Goal: Task Accomplishment & Management: Complete application form

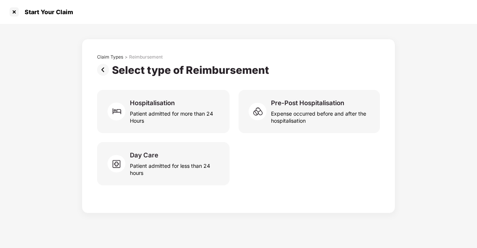
scroll to position [18, 0]
click at [12, 12] on div at bounding box center [14, 12] width 12 height 12
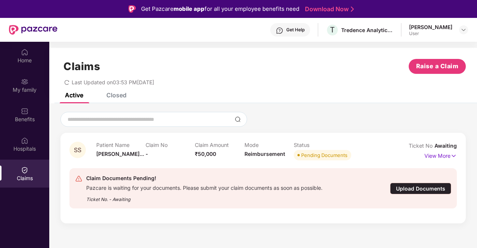
scroll to position [37, 0]
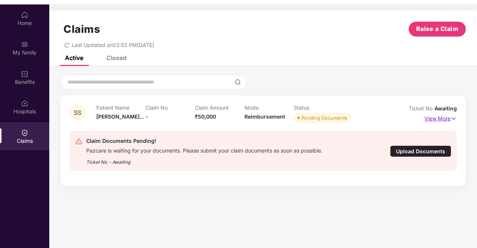
click at [449, 118] on p "View More" at bounding box center [441, 118] width 32 height 10
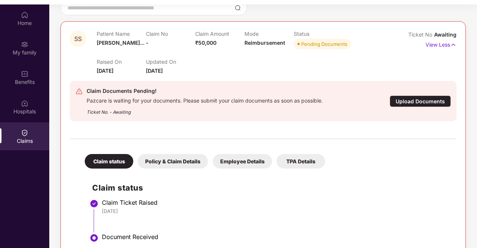
scroll to position [75, 0]
drag, startPoint x: 150, startPoint y: 71, endPoint x: 179, endPoint y: 71, distance: 29.1
click at [179, 71] on div "Updated On [DATE]" at bounding box center [170, 66] width 49 height 16
click at [214, 66] on div "Raised On [DATE] Updated On [DATE]" at bounding box center [244, 63] width 295 height 24
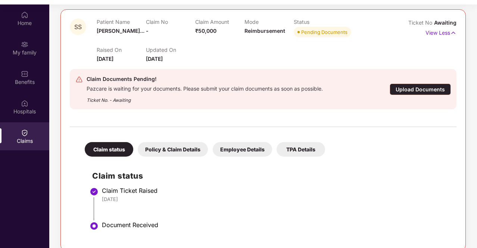
scroll to position [92, 0]
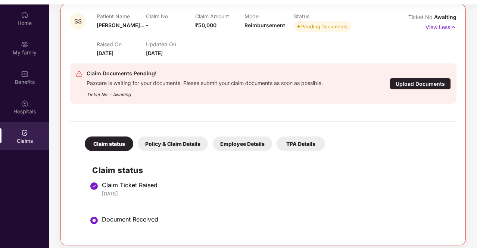
click at [404, 90] on div "Claim Documents Pending! Pazcare is waiting for your documents. Please submit y…" at bounding box center [263, 83] width 376 height 29
click at [402, 83] on div "Upload Documents" at bounding box center [420, 84] width 61 height 12
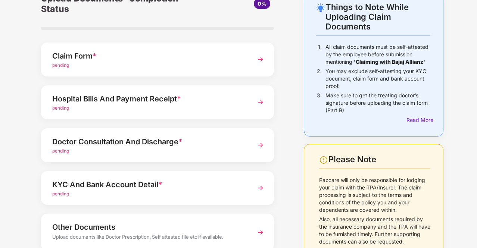
scroll to position [75, 0]
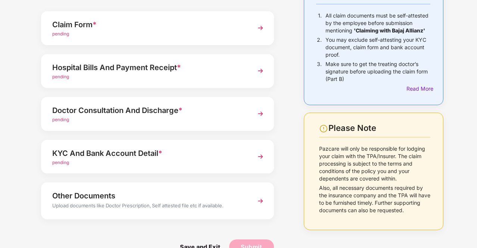
click at [123, 71] on div "Hospital Bills And Payment Receipt *" at bounding box center [148, 68] width 193 height 12
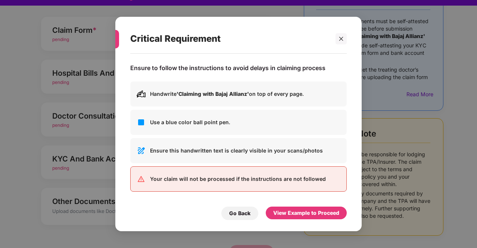
scroll to position [18, 0]
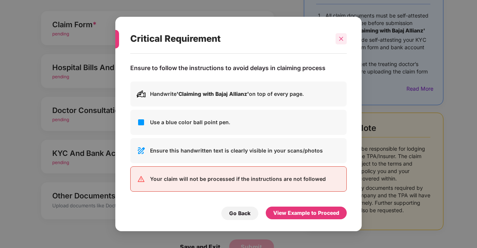
click at [343, 40] on icon "close" at bounding box center [341, 38] width 5 height 5
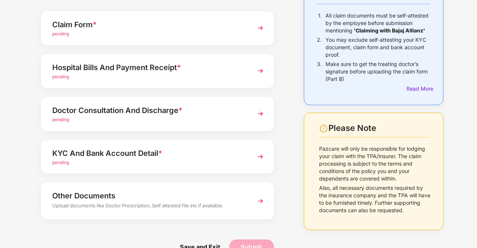
scroll to position [92, 0]
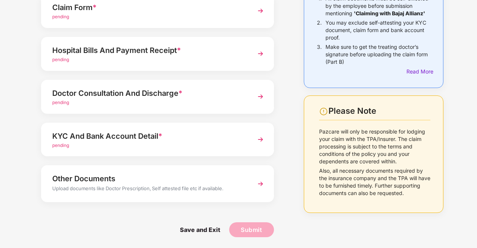
click at [104, 137] on div "KYC And Bank Account Detail *" at bounding box center [148, 136] width 193 height 12
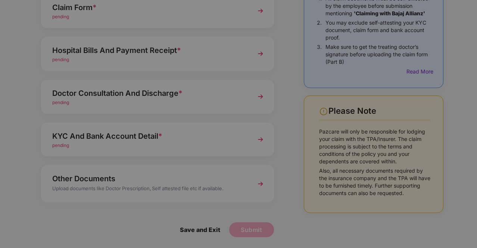
scroll to position [0, 0]
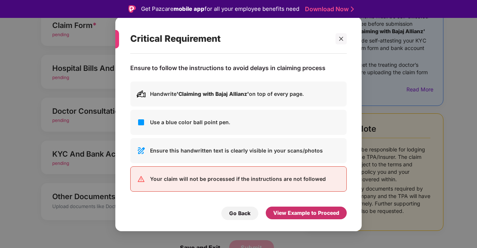
click at [310, 213] on div "View Example to Proceed" at bounding box center [306, 213] width 66 height 8
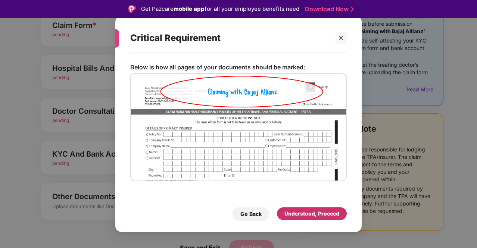
click at [310, 213] on div "Understood, Proceed" at bounding box center [312, 214] width 55 height 8
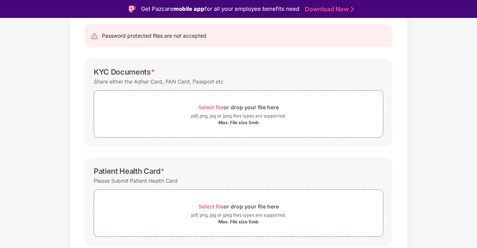
scroll to position [75, 0]
drag, startPoint x: 164, startPoint y: 80, endPoint x: 191, endPoint y: 80, distance: 27.3
click at [191, 80] on div "Share either the Adhar Card, PAN Card, Passport etc" at bounding box center [159, 81] width 130 height 10
click at [140, 81] on div "Share either the Adhar Card, PAN Card, Passport etc" at bounding box center [159, 81] width 130 height 10
drag, startPoint x: 133, startPoint y: 80, endPoint x: 161, endPoint y: 82, distance: 28.4
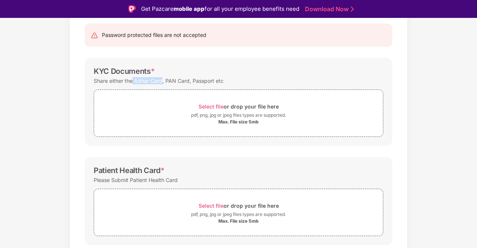
click at [161, 82] on div "Share either the Adhar Card, PAN Card, Passport etc" at bounding box center [159, 81] width 130 height 10
click at [166, 80] on div "Share either the Adhar Card, PAN Card, Passport etc" at bounding box center [159, 81] width 130 height 10
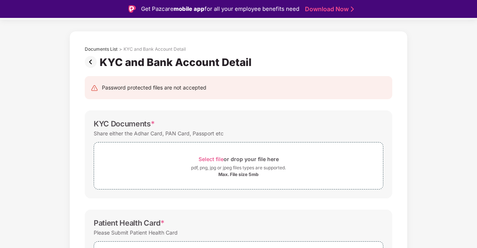
scroll to position [10, 0]
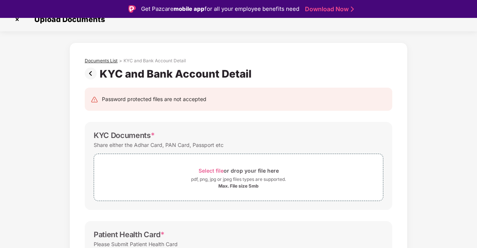
click at [100, 59] on div "Documents List" at bounding box center [101, 61] width 33 height 6
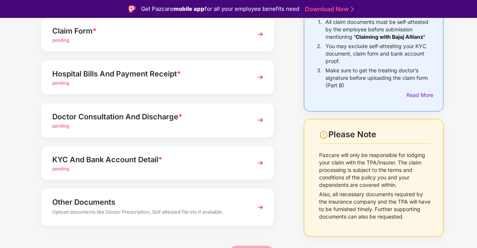
scroll to position [92, 0]
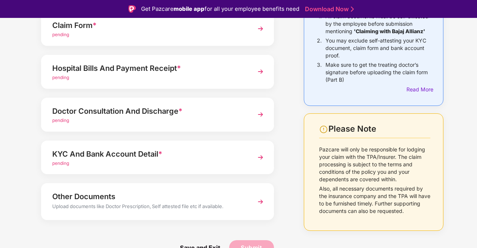
click at [130, 111] on div "Doctor Consultation And Discharge *" at bounding box center [148, 111] width 193 height 12
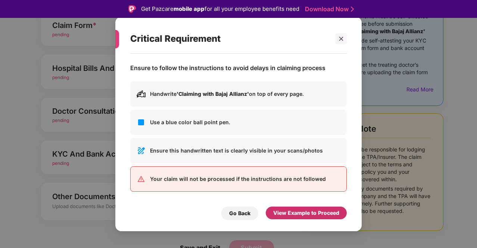
click at [301, 211] on div "View Example to Proceed" at bounding box center [306, 213] width 66 height 8
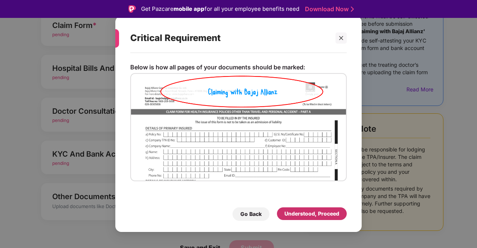
click at [301, 211] on div "Understood, Proceed" at bounding box center [312, 214] width 55 height 8
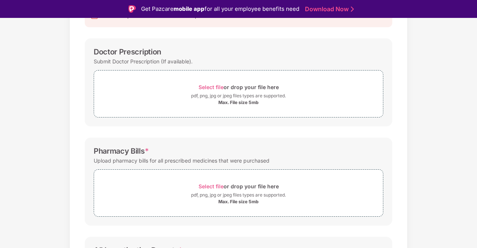
scroll to position [131, 0]
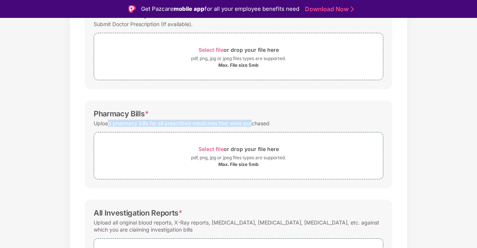
drag, startPoint x: 109, startPoint y: 124, endPoint x: 253, endPoint y: 121, distance: 144.2
click at [253, 121] on div "Upload pharmacy bills for all prescribed medicines that were purchased" at bounding box center [182, 123] width 176 height 10
click at [186, 121] on div "Upload pharmacy bills for all prescribed medicines that were purchased" at bounding box center [182, 123] width 176 height 10
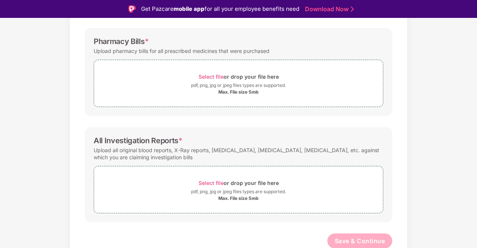
scroll to position [204, 0]
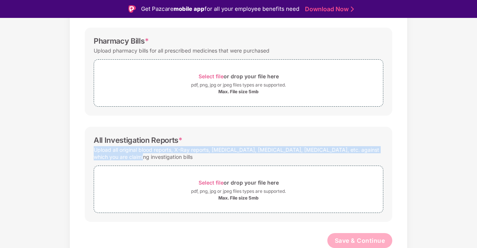
drag, startPoint x: 92, startPoint y: 148, endPoint x: 139, endPoint y: 156, distance: 47.3
click at [139, 156] on div "All Investigation Reports * Upload all original blood reports, X-Ray reports, […" at bounding box center [239, 174] width 308 height 95
click at [294, 150] on div "Upload all original blood reports, X-Ray reports, [MEDICAL_DATA], [MEDICAL_DATA…" at bounding box center [239, 153] width 290 height 17
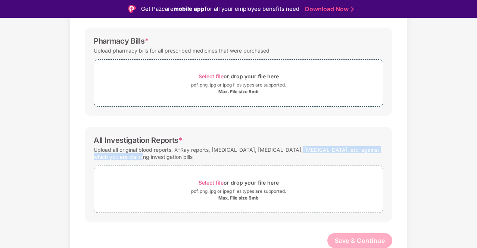
drag, startPoint x: 291, startPoint y: 149, endPoint x: 202, endPoint y: 158, distance: 89.4
click at [209, 159] on div "Upload all original blood reports, X-Ray reports, [MEDICAL_DATA], [MEDICAL_DATA…" at bounding box center [239, 153] width 290 height 17
click at [154, 157] on div "Upload all original blood reports, X-Ray reports, [MEDICAL_DATA], [MEDICAL_DATA…" at bounding box center [239, 153] width 290 height 17
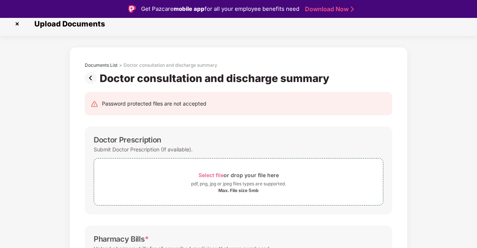
scroll to position [0, 0]
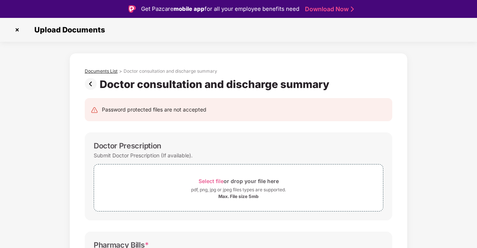
click at [111, 71] on div "Documents List" at bounding box center [101, 71] width 33 height 6
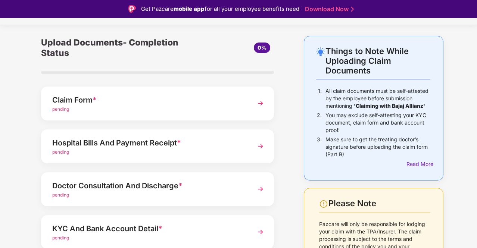
scroll to position [55, 0]
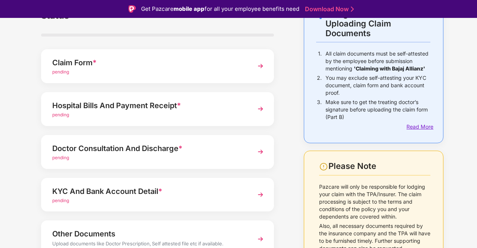
click at [417, 127] on div "Read More" at bounding box center [419, 127] width 24 height 8
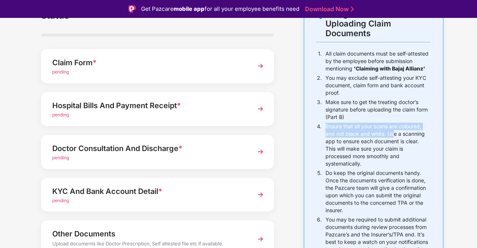
drag, startPoint x: 326, startPoint y: 125, endPoint x: 395, endPoint y: 131, distance: 69.0
click at [395, 131] on p "Ensure that all your scans are coloured, and not black and white. Use a scannin…" at bounding box center [378, 145] width 105 height 45
click at [382, 134] on p "Ensure that all your scans are coloured, and not black and white. Use a scannin…" at bounding box center [378, 145] width 105 height 45
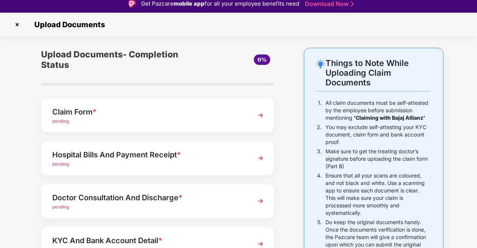
scroll to position [0, 0]
